Goal: Information Seeking & Learning: Learn about a topic

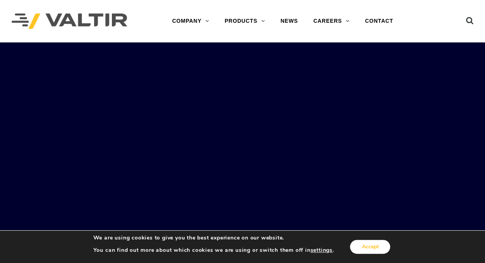
click at [376, 251] on button "Accept" at bounding box center [370, 247] width 40 height 14
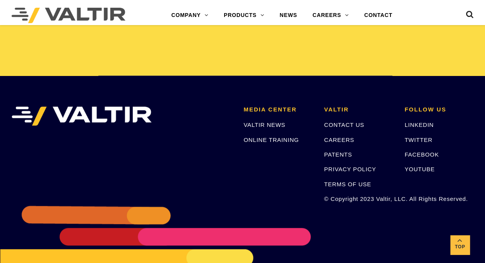
scroll to position [1617, 0]
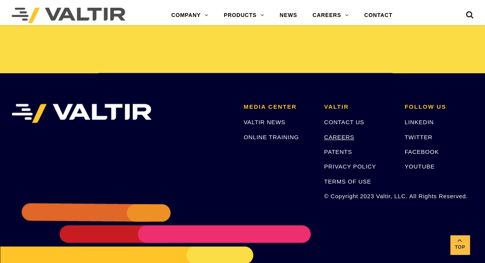
click at [333, 137] on link "CAREERS" at bounding box center [339, 137] width 30 height 7
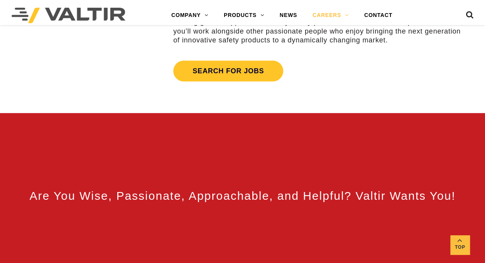
scroll to position [298, 0]
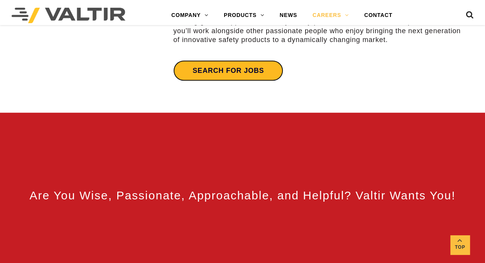
click at [237, 71] on link "Search for jobs" at bounding box center [228, 70] width 110 height 21
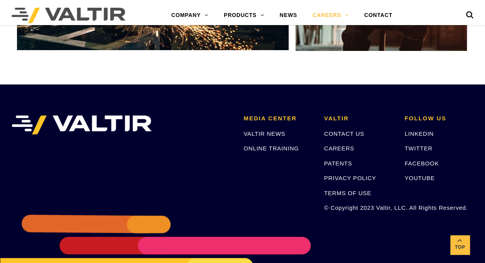
scroll to position [1486, 0]
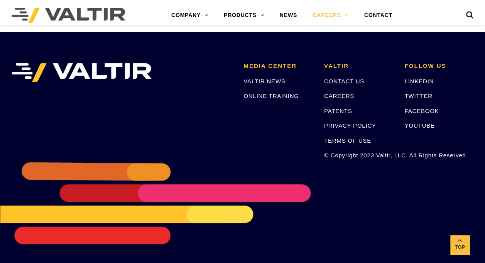
click at [339, 80] on link "CONTACT US" at bounding box center [344, 81] width 40 height 7
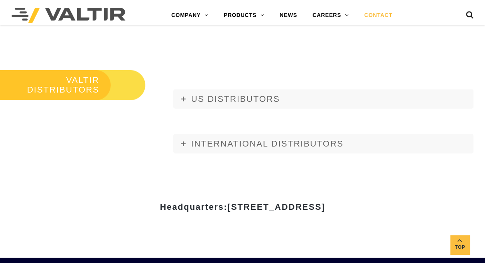
scroll to position [846, 0]
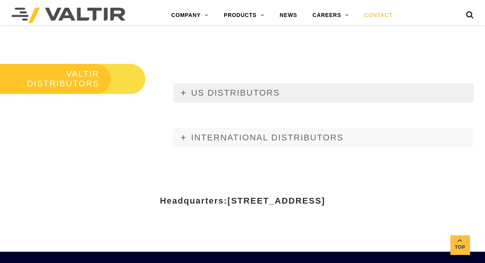
click at [183, 93] on icon at bounding box center [183, 93] width 5 height 5
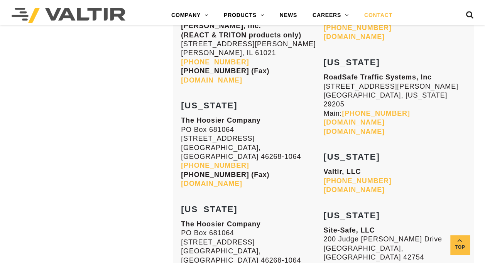
scroll to position [2258, 0]
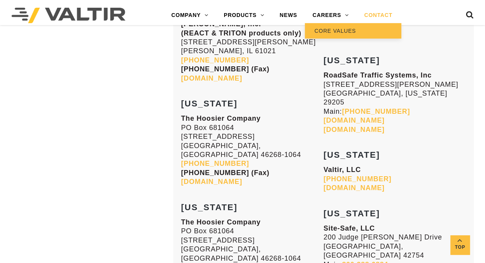
click at [327, 32] on link "CORE VALUES" at bounding box center [353, 30] width 97 height 15
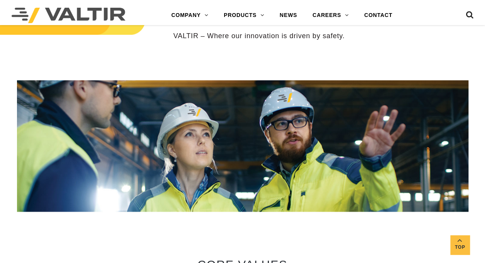
scroll to position [274, 0]
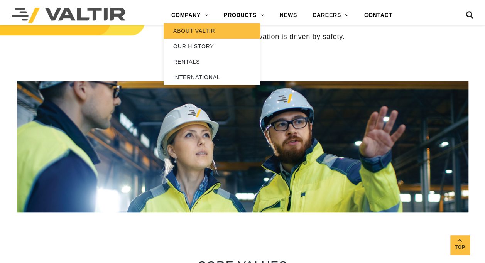
click at [182, 31] on link "ABOUT VALTIR" at bounding box center [212, 30] width 97 height 15
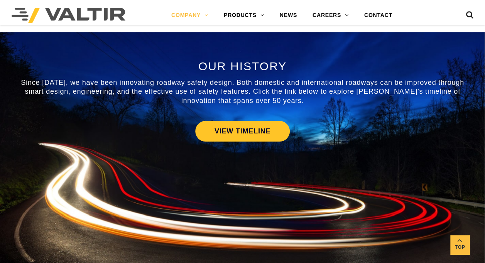
scroll to position [356, 0]
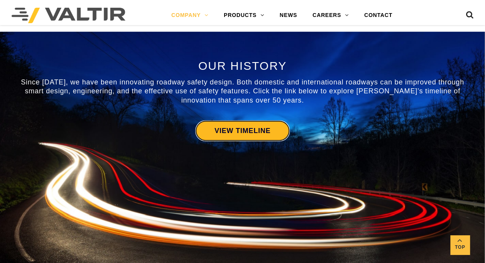
click at [254, 130] on link "VIEW TIMELINE" at bounding box center [242, 130] width 95 height 21
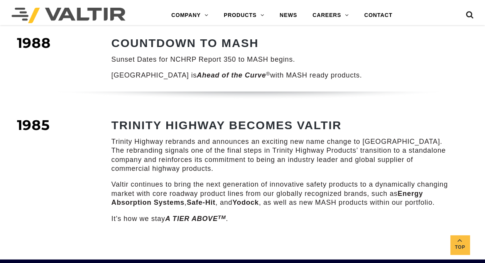
scroll to position [1042, 0]
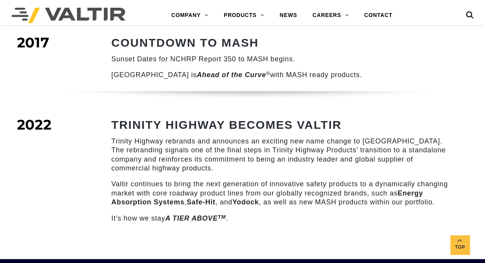
click at [253, 137] on p "Trinity Highway rebrands and announces an exciting new name change to [GEOGRAPH…" at bounding box center [283, 155] width 342 height 36
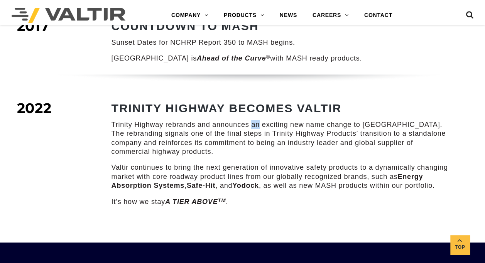
scroll to position [1083, 0]
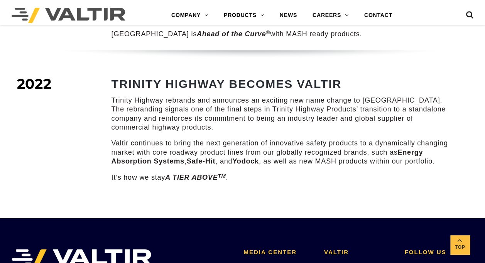
click at [119, 147] on p "Valtir continues to bring the next generation of innovative safety products to …" at bounding box center [283, 152] width 342 height 27
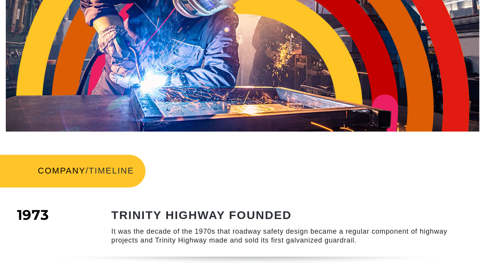
scroll to position [0, 0]
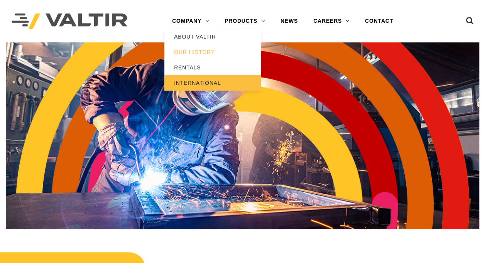
click at [186, 85] on link "INTERNATIONAL" at bounding box center [212, 82] width 97 height 15
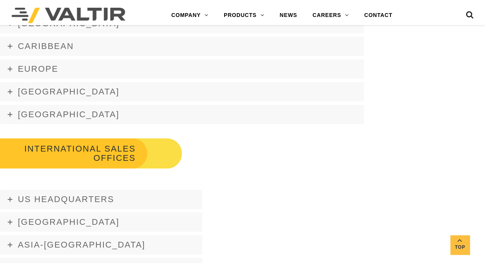
scroll to position [1220, 0]
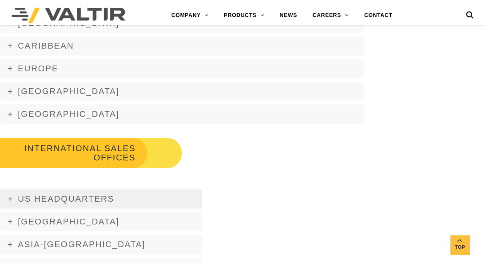
click at [7, 202] on link "US Headquarters" at bounding box center [101, 199] width 202 height 19
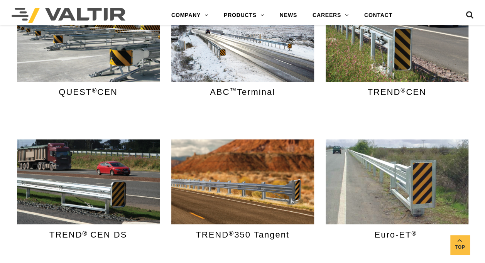
scroll to position [572, 0]
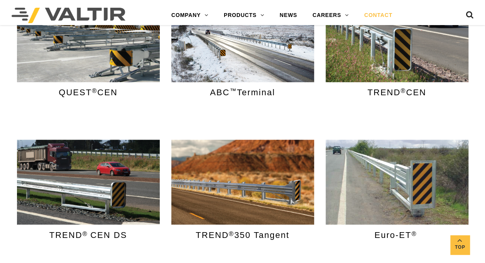
click at [375, 12] on link "CONTACT" at bounding box center [379, 15] width 44 height 15
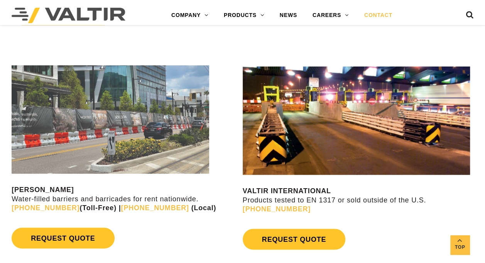
scroll to position [598, 0]
